Goal: Task Accomplishment & Management: Use online tool/utility

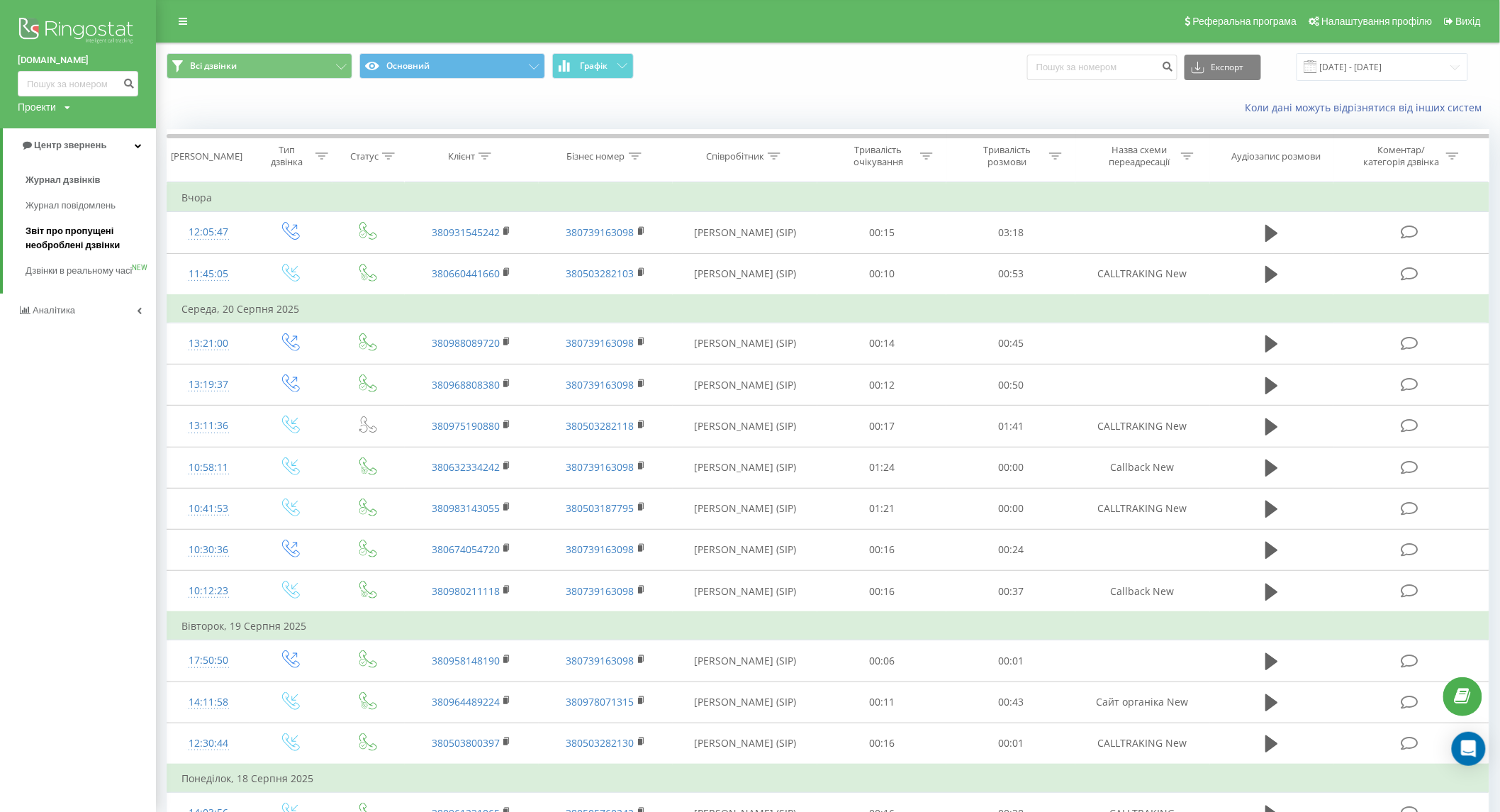
click at [43, 241] on span "Звіт про пропущені необроблені дзвінки" at bounding box center [87, 238] width 123 height 29
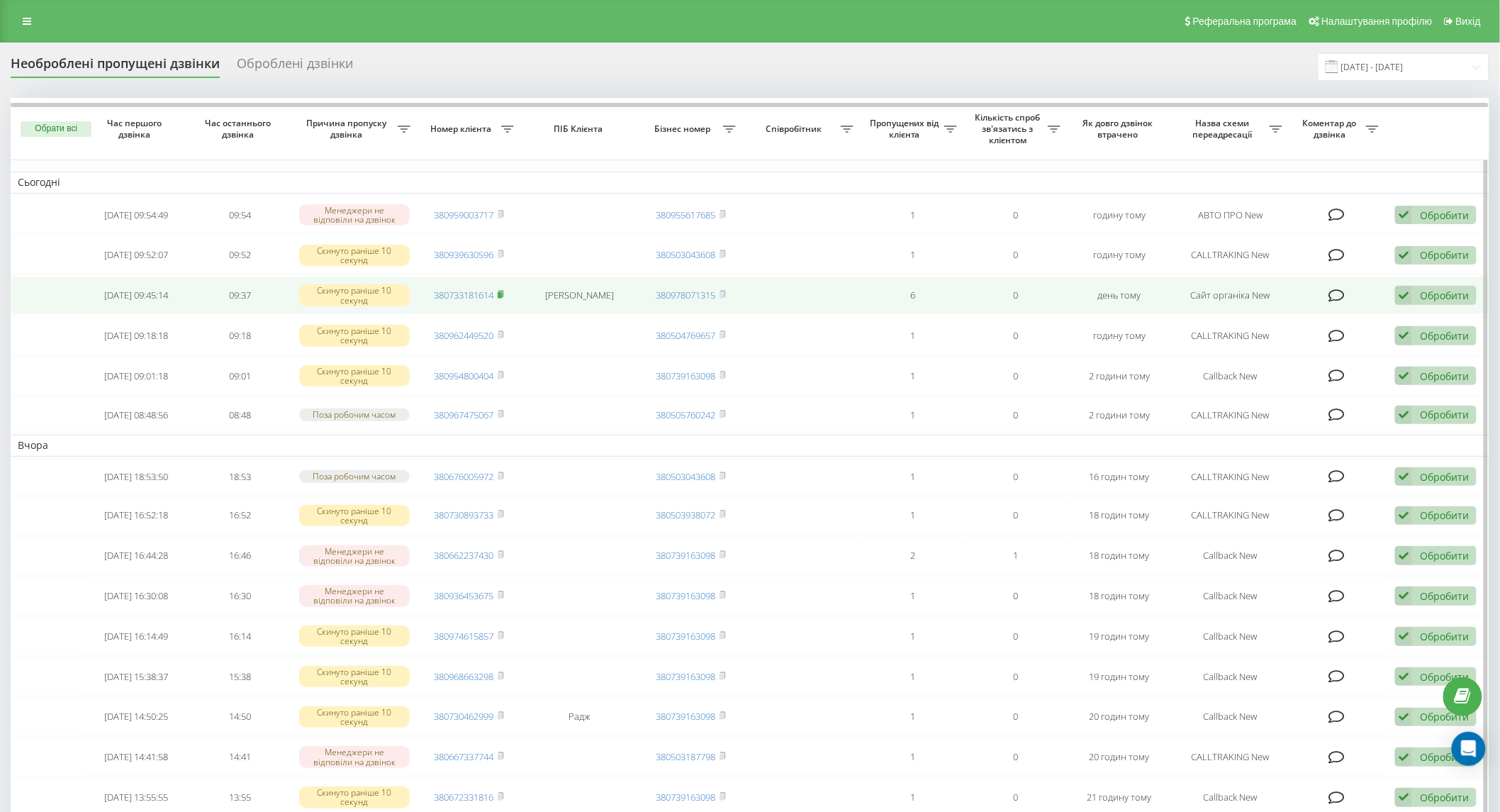
click at [500, 295] on rect at bounding box center [499, 296] width 4 height 7
click at [1428, 298] on div "Обробити" at bounding box center [1445, 295] width 49 height 13
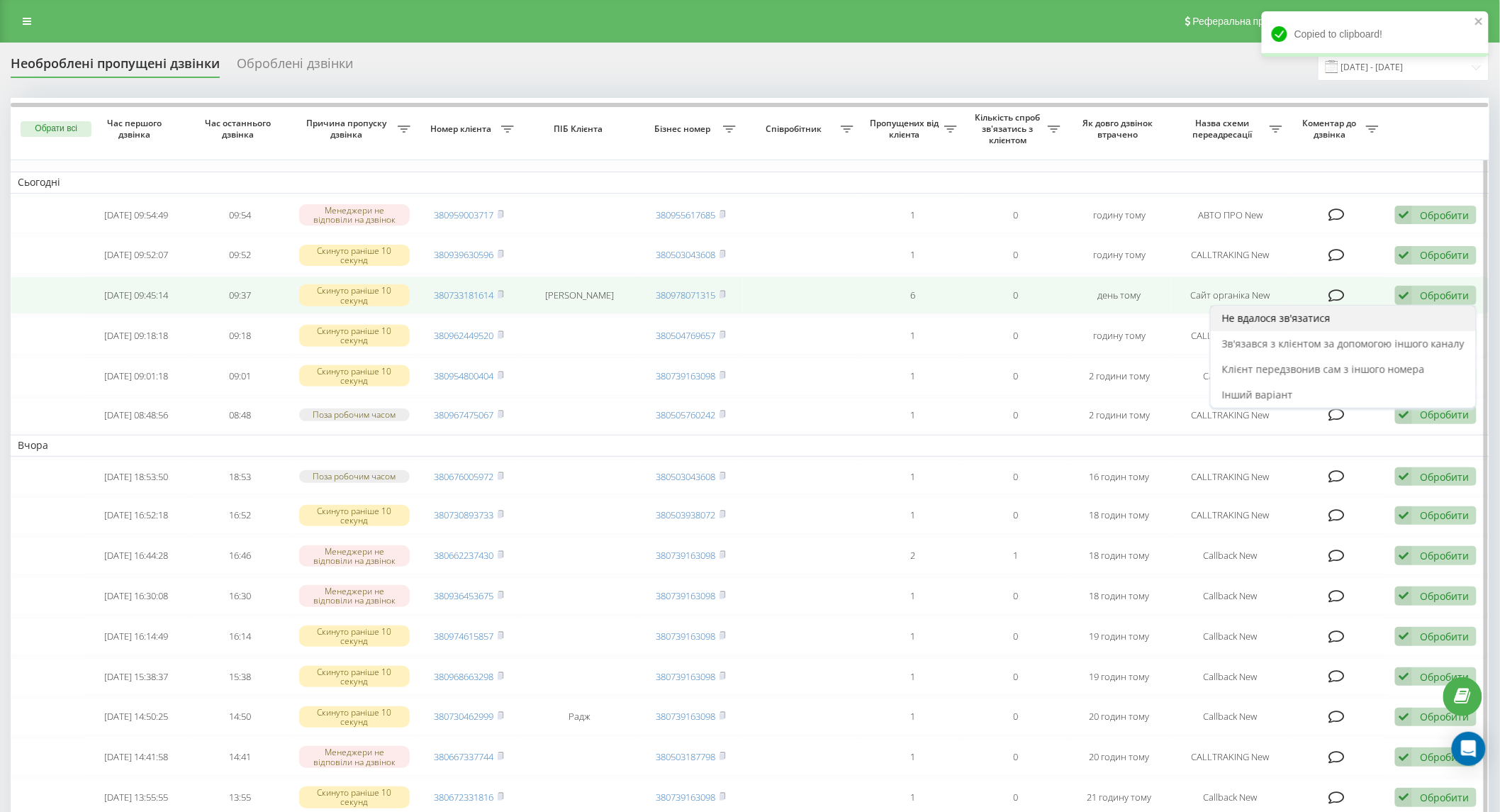
click at [1420, 310] on div "Не вдалося зв'язатися" at bounding box center [1343, 318] width 265 height 25
